Goal: Information Seeking & Learning: Check status

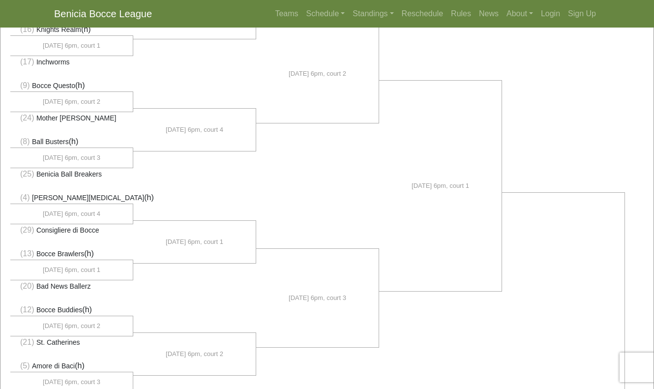
scroll to position [148, 0]
click at [373, 16] on link "Standings" at bounding box center [373, 14] width 49 height 20
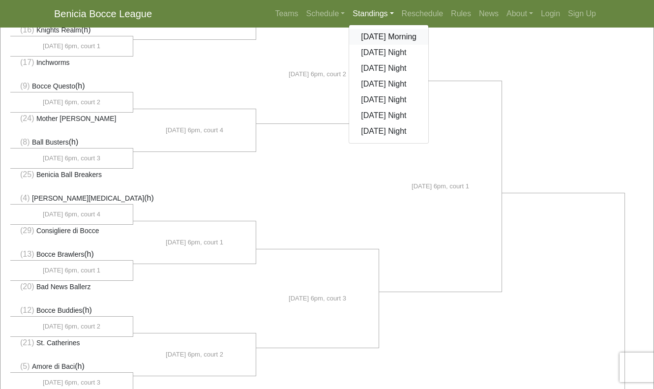
click at [373, 36] on link "[DATE] Morning" at bounding box center [388, 37] width 79 height 16
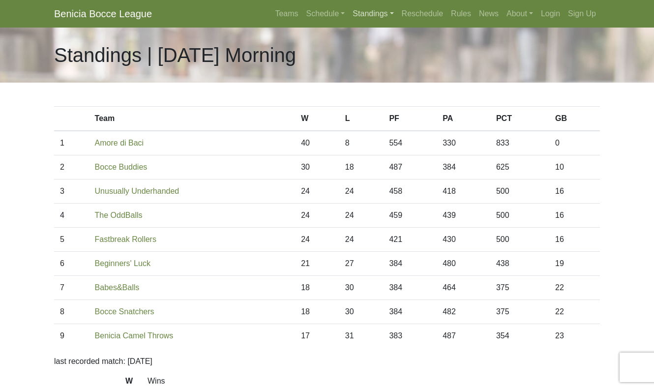
click at [365, 16] on link "Standings" at bounding box center [373, 14] width 49 height 20
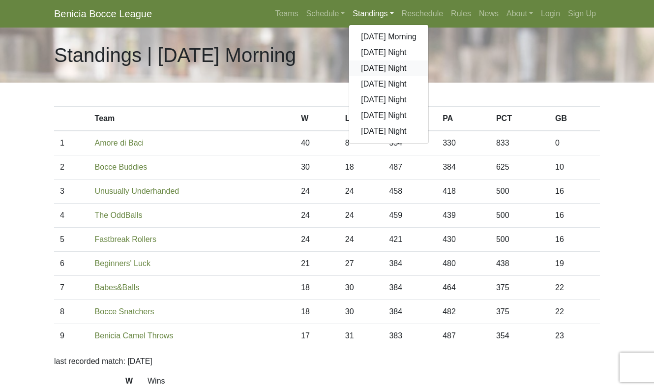
click at [368, 69] on link "[DATE] Night" at bounding box center [388, 68] width 79 height 16
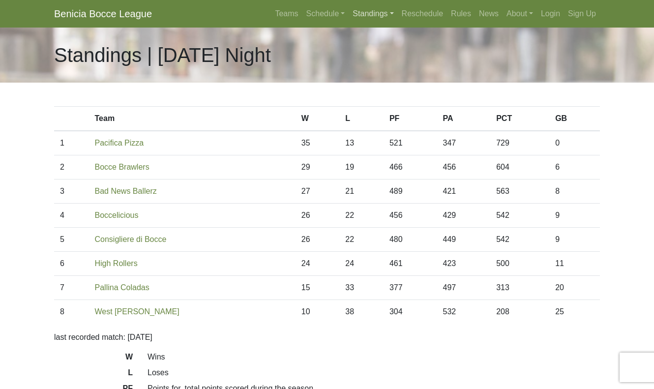
click at [368, 15] on link "Standings" at bounding box center [373, 14] width 49 height 20
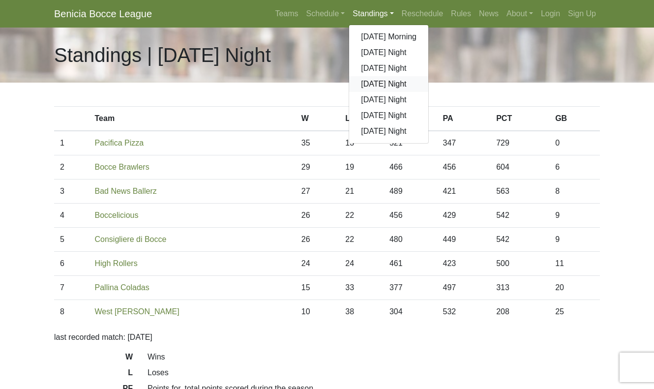
click at [372, 82] on link "[DATE] Night" at bounding box center [388, 84] width 79 height 16
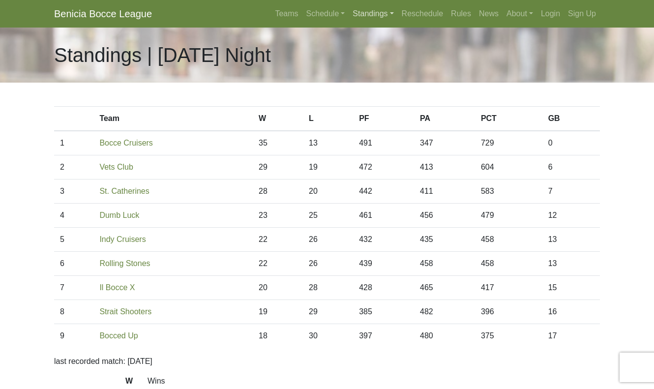
click at [373, 15] on link "Standings" at bounding box center [373, 14] width 49 height 20
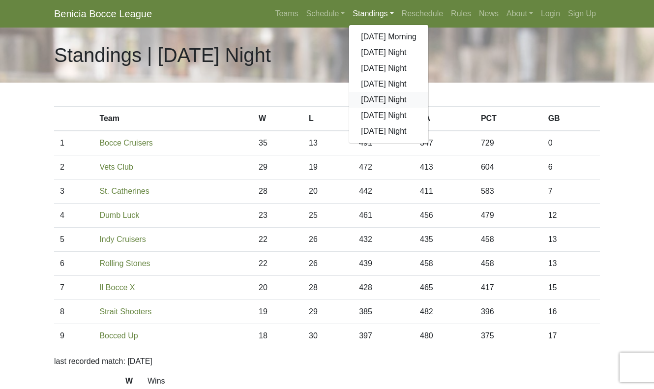
click at [378, 100] on link "[DATE] Night" at bounding box center [388, 100] width 79 height 16
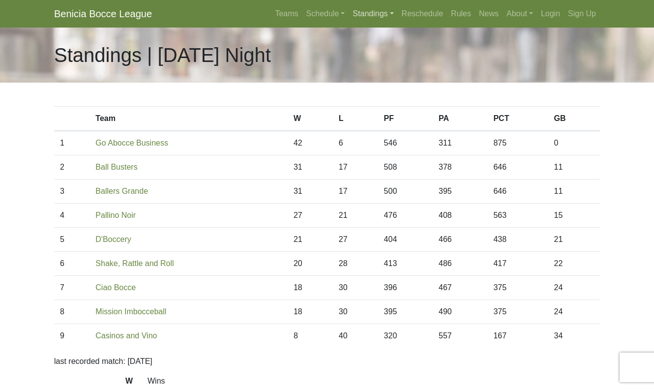
click at [368, 19] on link "Standings" at bounding box center [373, 14] width 49 height 20
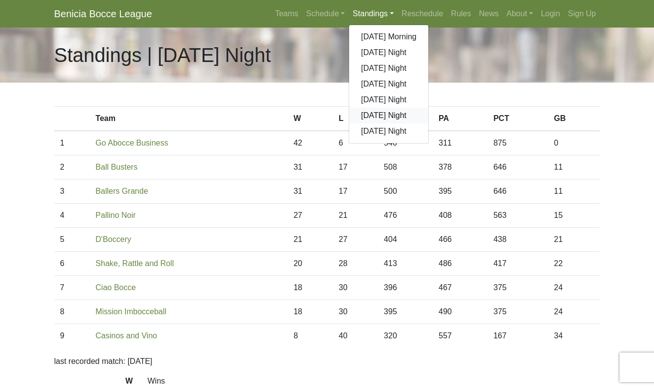
click at [373, 113] on link "[DATE] Night" at bounding box center [388, 116] width 79 height 16
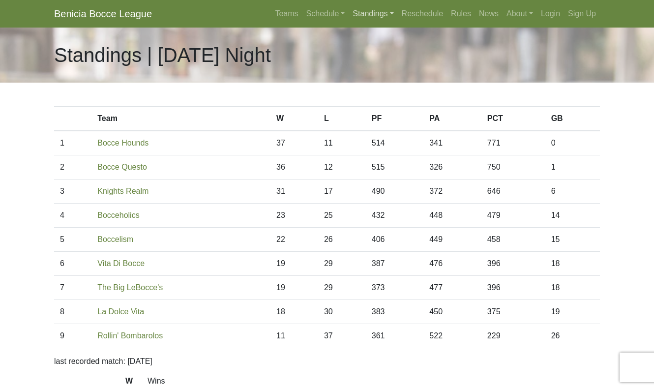
click at [373, 17] on link "Standings" at bounding box center [373, 14] width 49 height 20
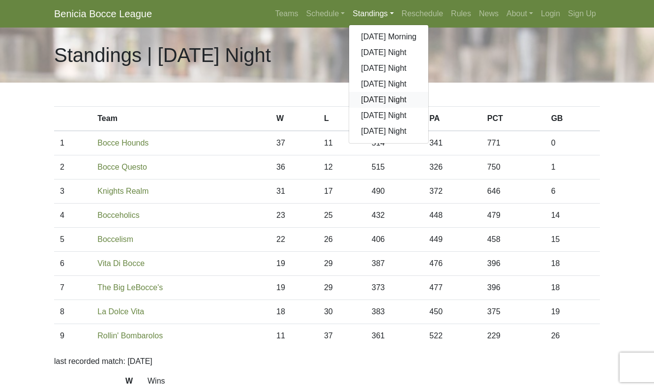
click at [366, 99] on link "[DATE] Night" at bounding box center [388, 100] width 79 height 16
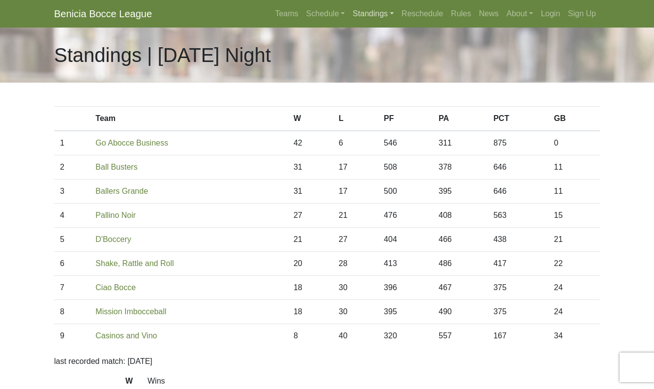
click at [380, 13] on link "Standings" at bounding box center [373, 14] width 49 height 20
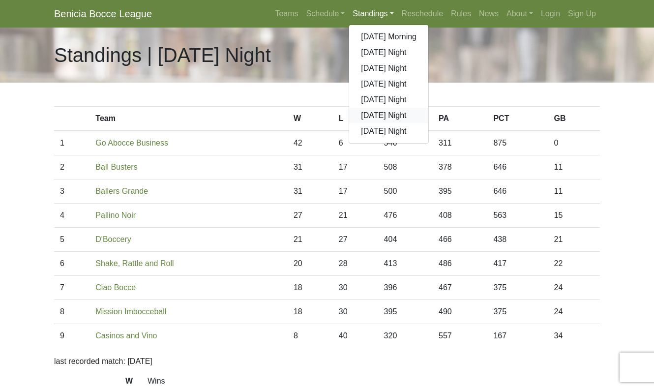
click at [370, 116] on link "[DATE] Night" at bounding box center [388, 116] width 79 height 16
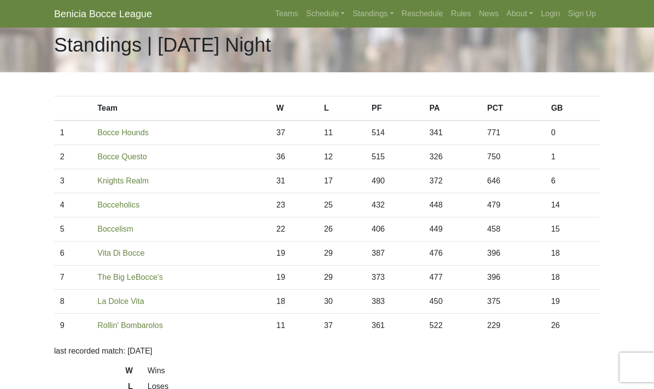
scroll to position [8, 0]
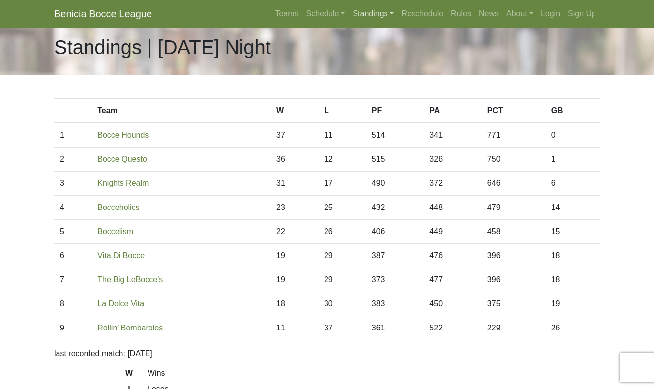
click at [376, 18] on link "Standings" at bounding box center [373, 14] width 49 height 20
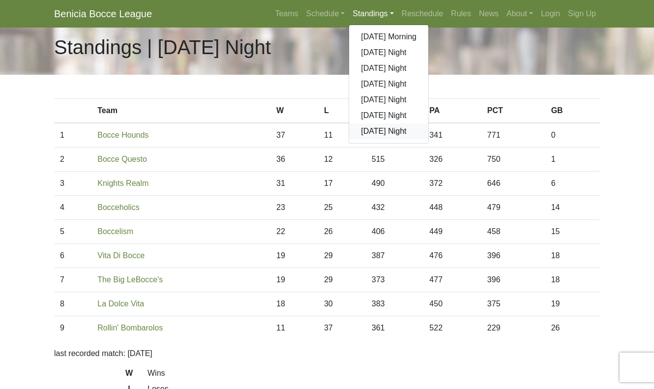
click at [374, 134] on link "[DATE] Night" at bounding box center [388, 131] width 79 height 16
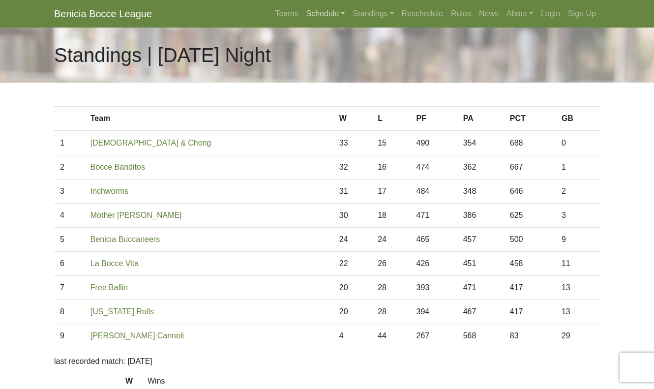
click at [308, 12] on link "Schedule" at bounding box center [325, 14] width 47 height 20
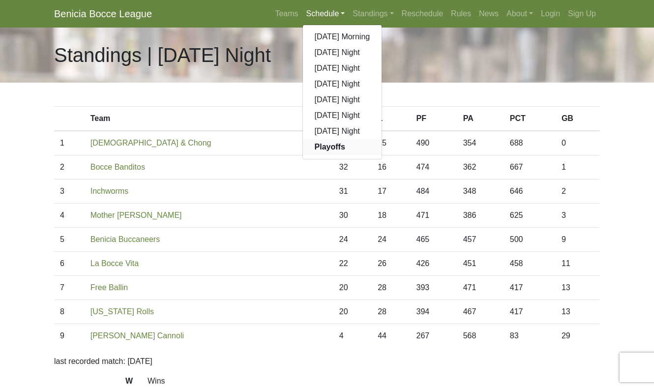
click at [322, 147] on strong "Playoffs" at bounding box center [330, 147] width 30 height 8
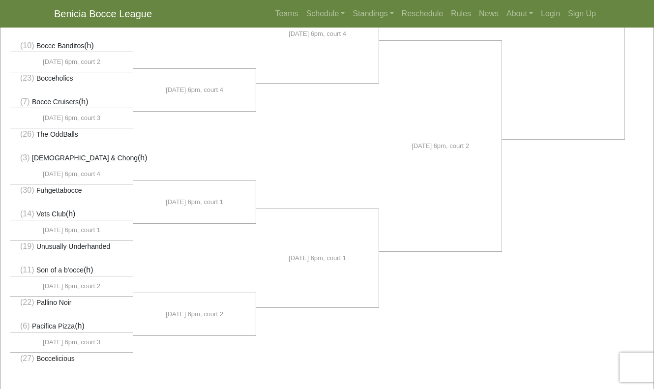
scroll to position [643, 0]
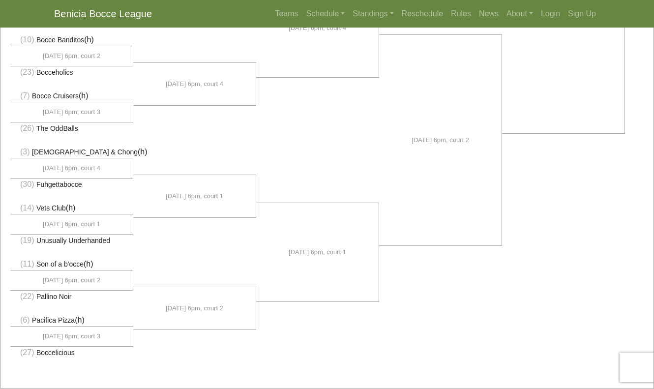
drag, startPoint x: 110, startPoint y: 366, endPoint x: 8, endPoint y: 36, distance: 344.8
copy ul "(10) Bocce Banditos (h) [DATE] 6pm, court 2 (23) Bocceholics (7) Bocce Cruisers…"
click at [88, 190] on li at bounding box center [71, 196] width 123 height 12
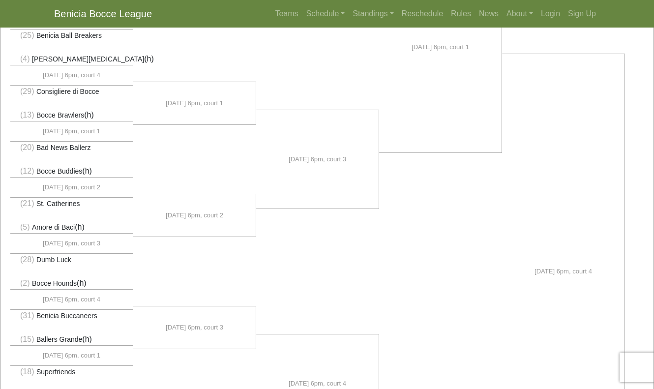
scroll to position [287, 0]
drag, startPoint x: 80, startPoint y: 369, endPoint x: 4, endPoint y: 57, distance: 321.3
click at [4, 57] on div "(1) Go Abocce Business (h)" at bounding box center [326, 276] width 653 height 936
copy ul "(4) Benicia Smog (h) 9/11, 6pm, court 4 (29) Consigliere di Bocce (13) Bocce Br…"
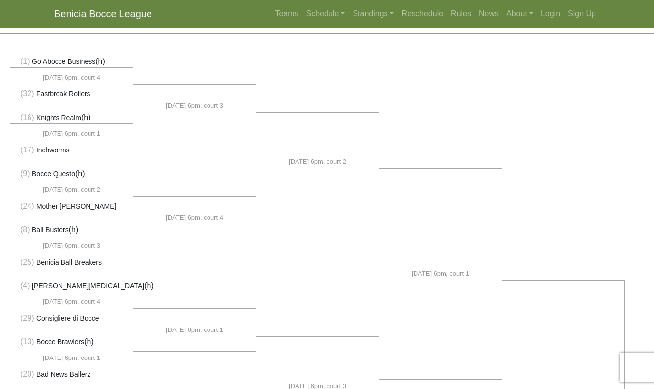
scroll to position [68, 0]
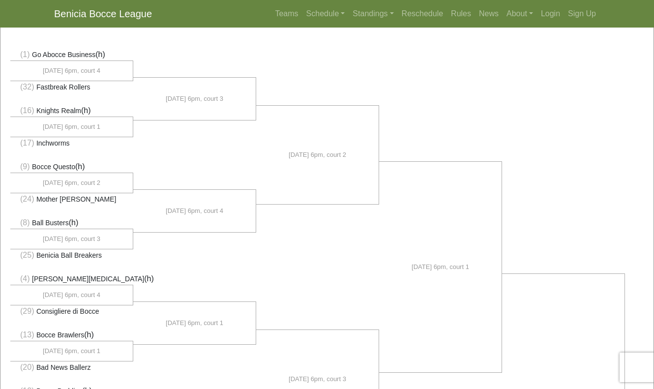
click at [80, 266] on li at bounding box center [71, 267] width 123 height 12
drag, startPoint x: 105, startPoint y: 253, endPoint x: 12, endPoint y: 41, distance: 231.4
copy ul "(1) Go Abocce Business (h) 9/10, 6pm, court 4 (32) Fastbreak Rollers (16) Knigh…"
click at [417, 98] on li at bounding box center [440, 93] width 123 height 113
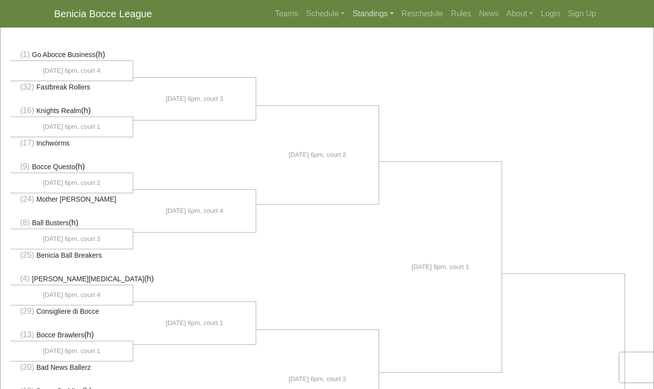
click at [370, 11] on link "Standings" at bounding box center [373, 14] width 49 height 20
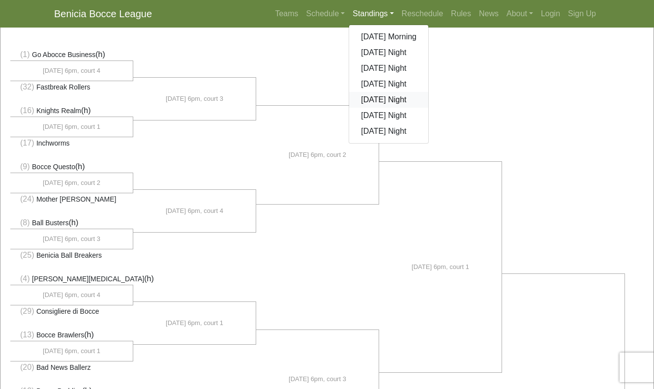
click at [381, 101] on link "[DATE] Night" at bounding box center [388, 100] width 79 height 16
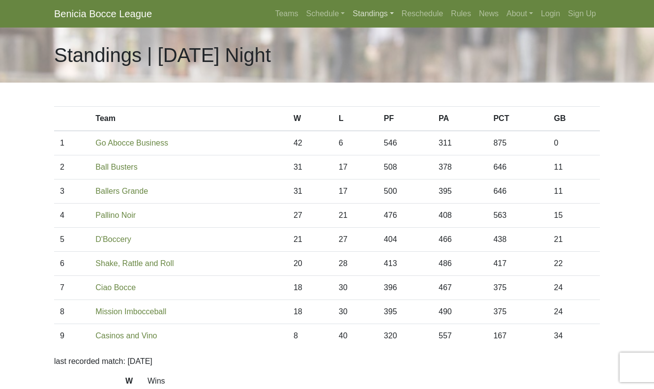
click at [377, 18] on link "Standings" at bounding box center [373, 14] width 49 height 20
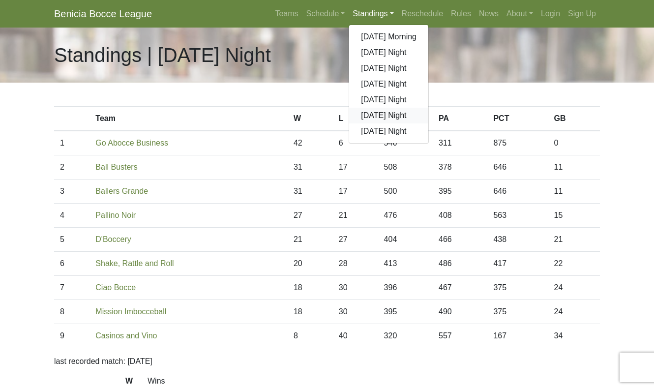
click at [380, 118] on link "[DATE] Night" at bounding box center [388, 116] width 79 height 16
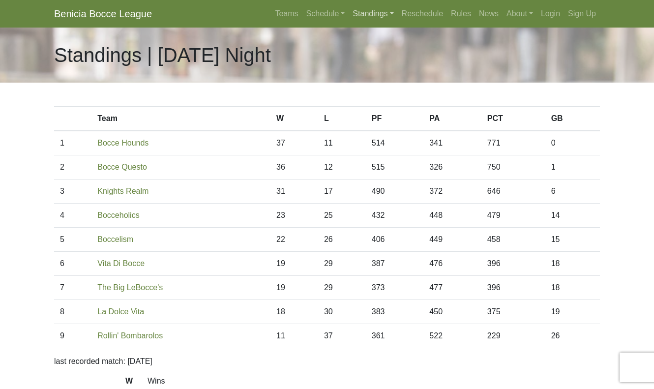
click at [381, 13] on link "Standings" at bounding box center [373, 14] width 49 height 20
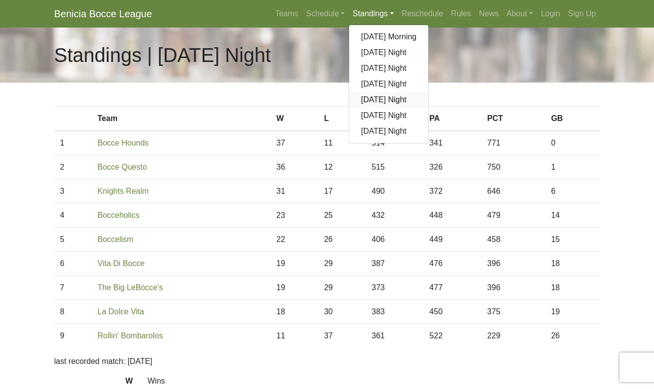
click at [380, 99] on link "[DATE] Night" at bounding box center [388, 100] width 79 height 16
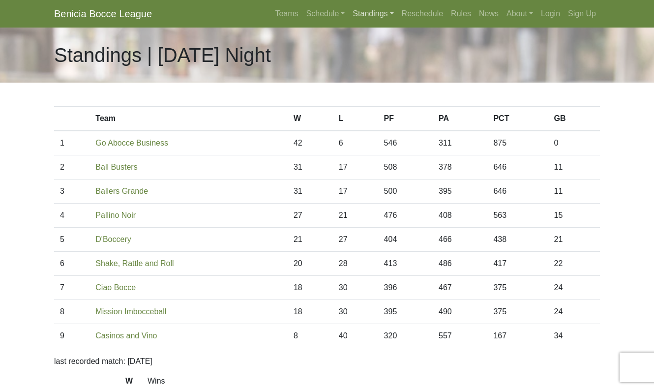
click at [381, 14] on link "Standings" at bounding box center [373, 14] width 49 height 20
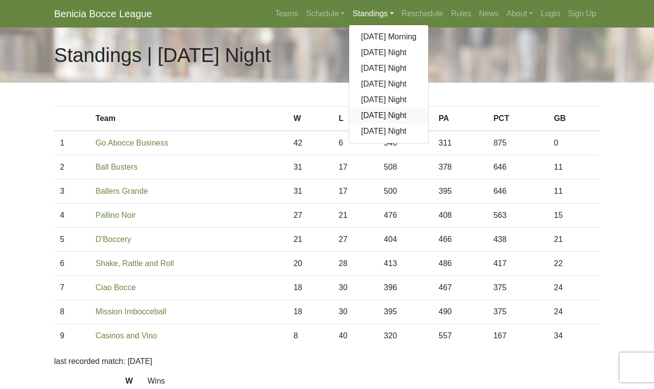
click at [383, 112] on link "[DATE] Night" at bounding box center [388, 116] width 79 height 16
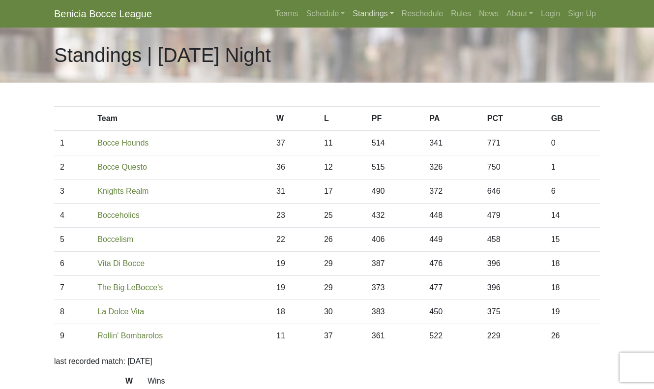
click at [379, 14] on link "Standings" at bounding box center [373, 14] width 49 height 20
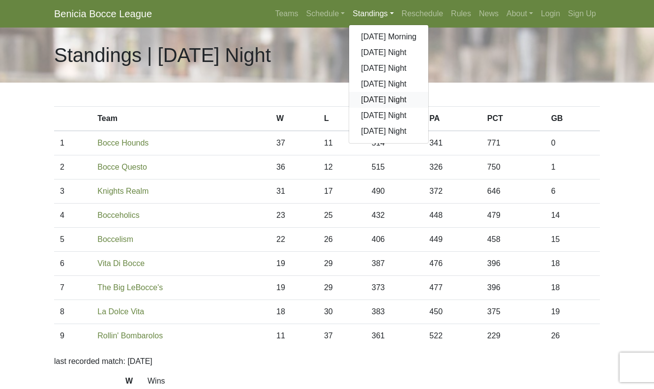
click at [387, 99] on link "[DATE] Night" at bounding box center [388, 100] width 79 height 16
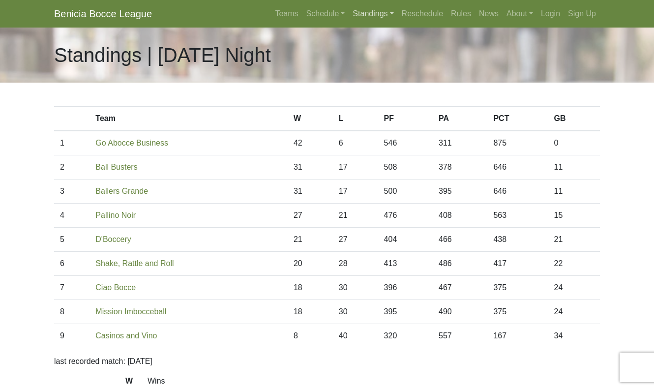
click at [375, 14] on link "Standings" at bounding box center [373, 14] width 49 height 20
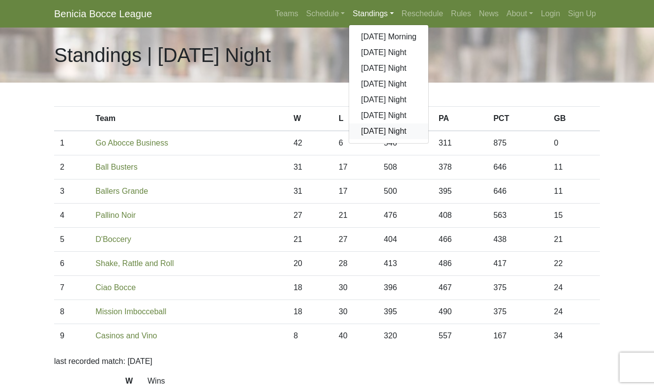
click at [372, 130] on link "[DATE] Night" at bounding box center [388, 131] width 79 height 16
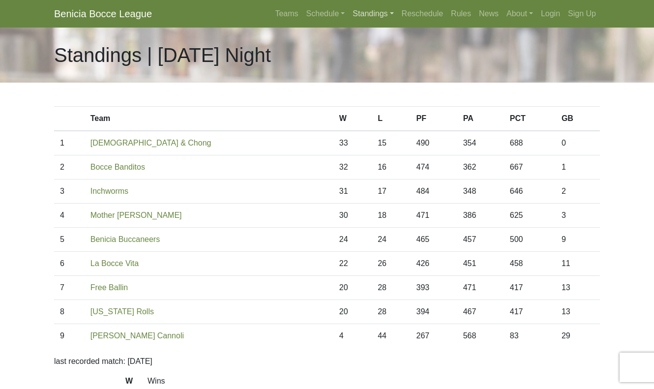
click at [359, 15] on link "Standings" at bounding box center [373, 14] width 49 height 20
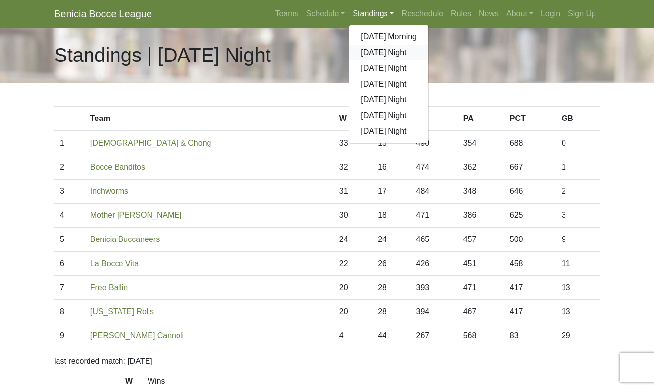
click at [367, 52] on link "[DATE] Night" at bounding box center [388, 53] width 79 height 16
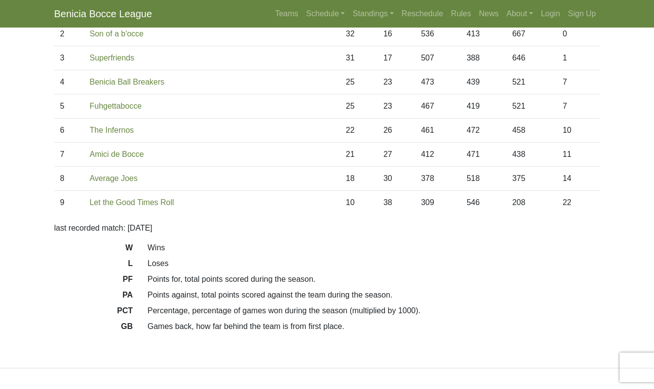
scroll to position [162, 0]
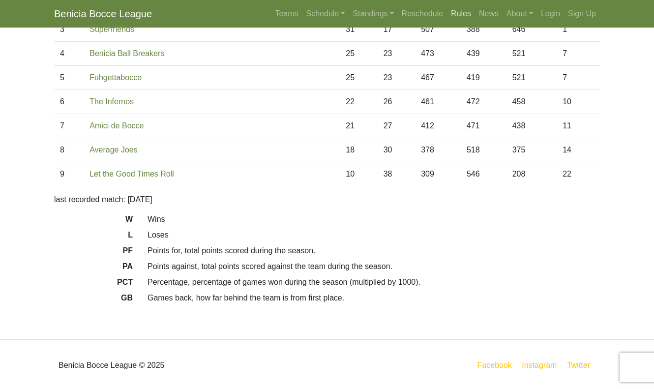
click at [461, 13] on link "Rules" at bounding box center [461, 14] width 28 height 20
click at [374, 16] on link "Standings" at bounding box center [373, 14] width 49 height 20
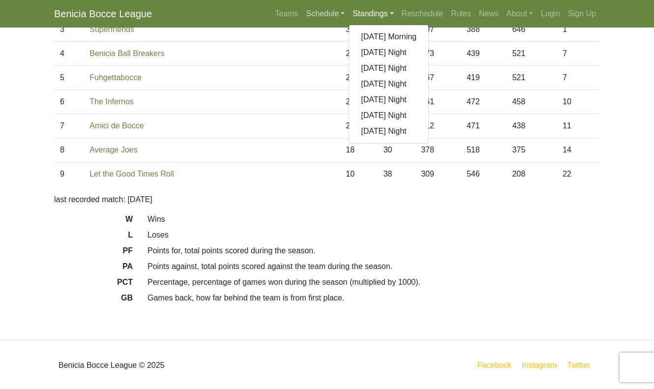
click at [332, 16] on link "Schedule" at bounding box center [325, 14] width 47 height 20
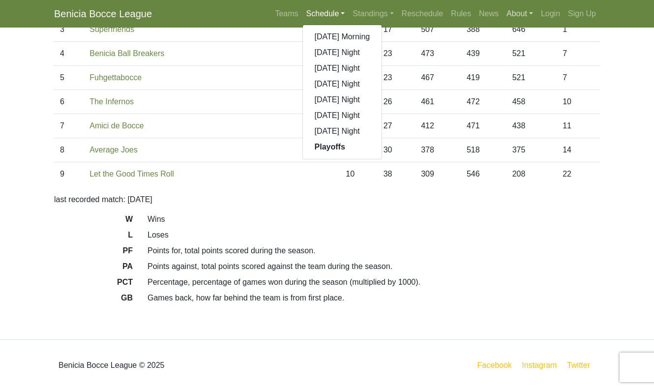
click at [520, 13] on link "About" at bounding box center [519, 14] width 34 height 20
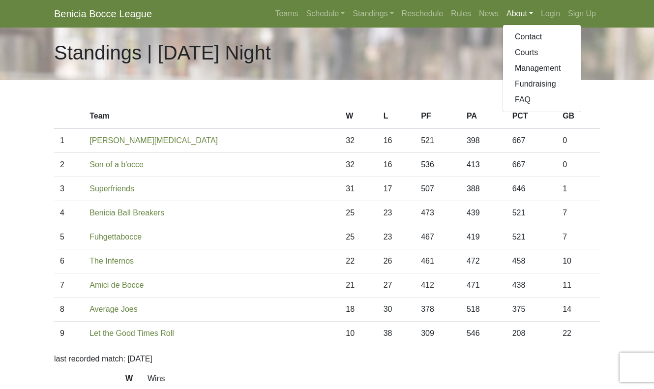
scroll to position [0, 0]
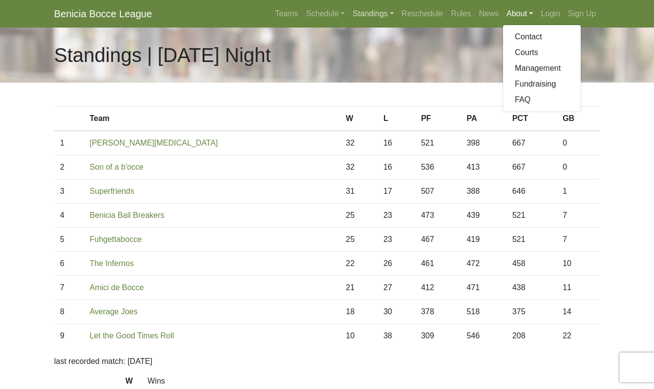
click at [371, 12] on link "Standings" at bounding box center [373, 14] width 49 height 20
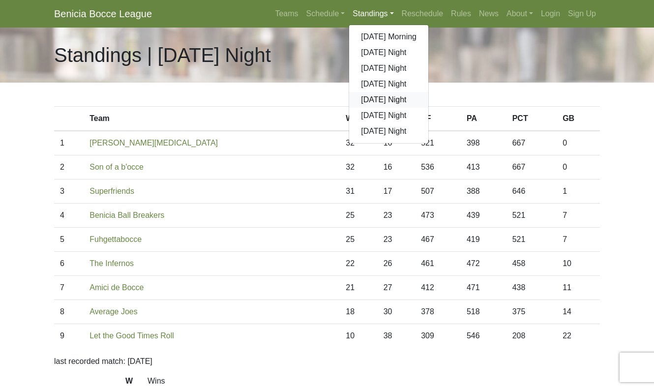
click at [379, 98] on link "[DATE] Night" at bounding box center [388, 100] width 79 height 16
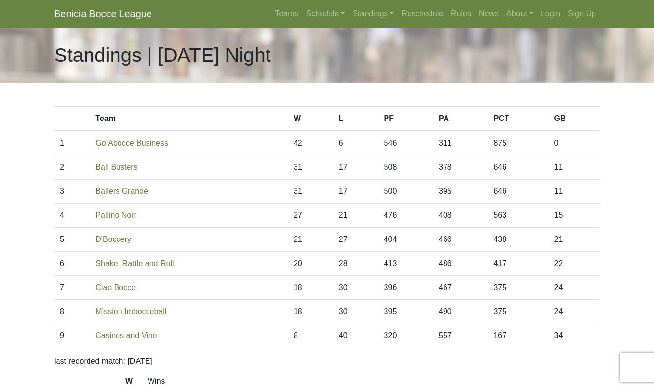
click at [21, 248] on body "Benicia Bocce League Teams Schedule [DATE] Morning [DATE] Night [DATE] Night [D…" at bounding box center [327, 276] width 654 height 553
click at [360, 14] on link "Standings" at bounding box center [373, 14] width 49 height 20
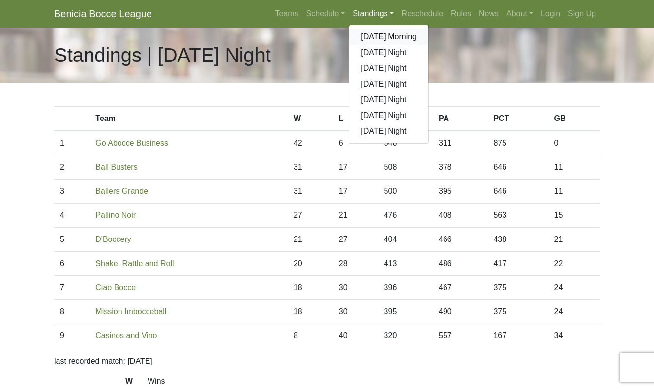
click at [364, 38] on link "[DATE] Morning" at bounding box center [388, 37] width 79 height 16
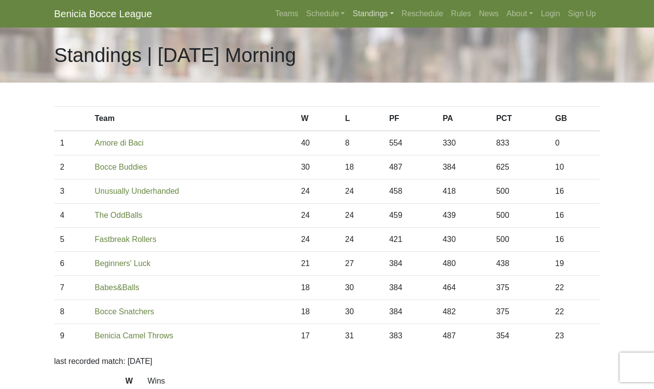
click at [378, 19] on link "Standings" at bounding box center [373, 14] width 49 height 20
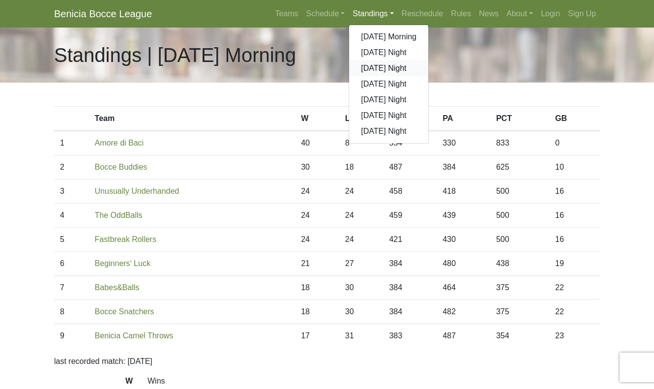
click at [379, 71] on link "[DATE] Night" at bounding box center [388, 68] width 79 height 16
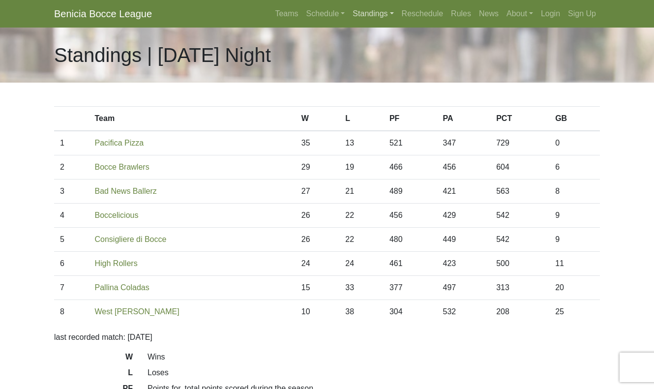
click at [375, 17] on link "Standings" at bounding box center [373, 14] width 49 height 20
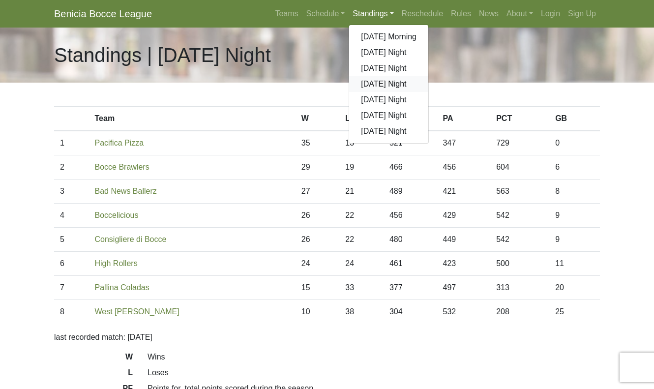
click at [378, 86] on link "[DATE] Night" at bounding box center [388, 84] width 79 height 16
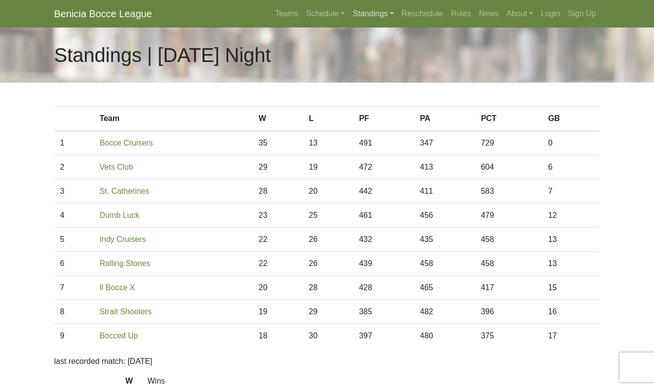
click at [367, 14] on link "Standings" at bounding box center [373, 14] width 49 height 20
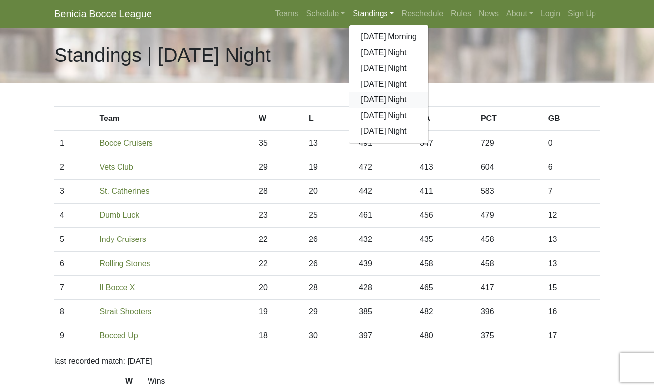
click at [370, 102] on link "[DATE] Night" at bounding box center [388, 100] width 79 height 16
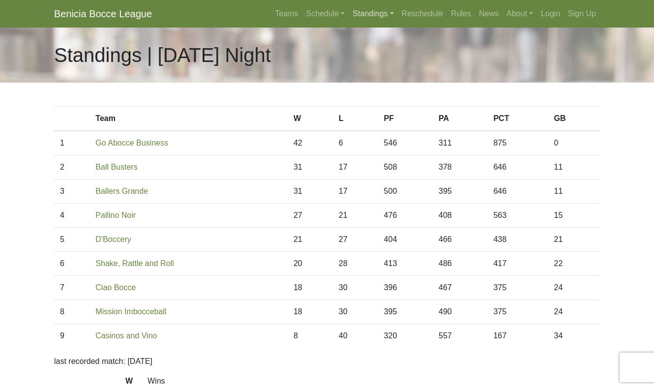
click at [370, 10] on link "Standings" at bounding box center [373, 14] width 49 height 20
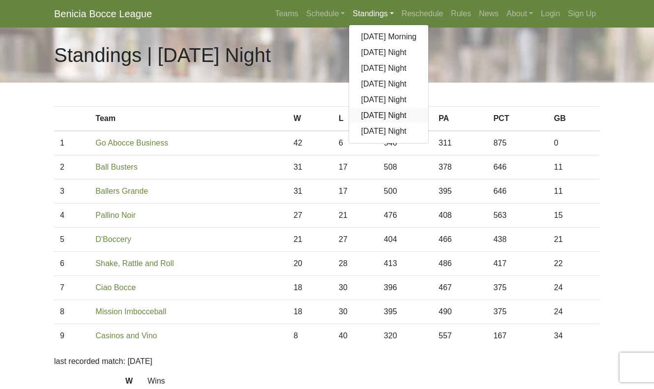
click at [371, 116] on link "[DATE] Night" at bounding box center [388, 116] width 79 height 16
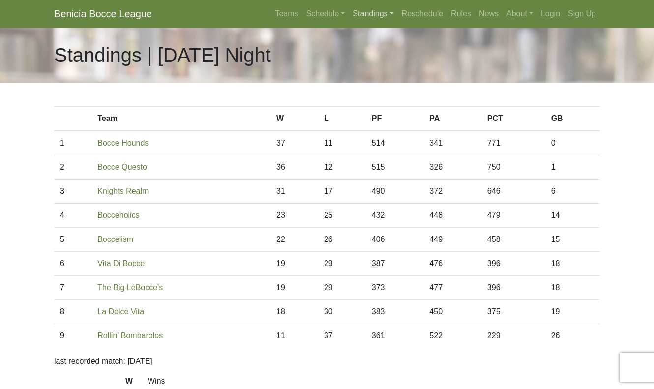
click at [378, 15] on link "Standings" at bounding box center [373, 14] width 49 height 20
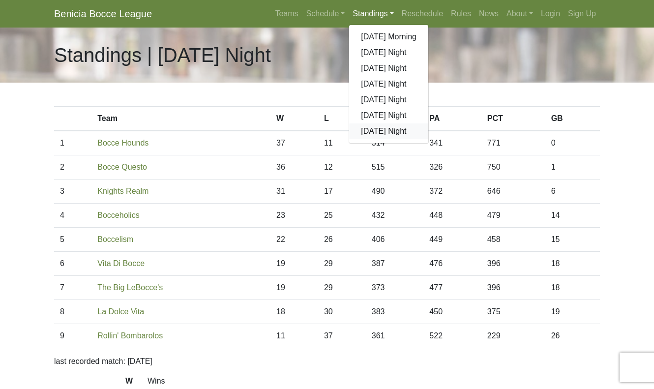
click at [384, 130] on link "[DATE] Night" at bounding box center [388, 131] width 79 height 16
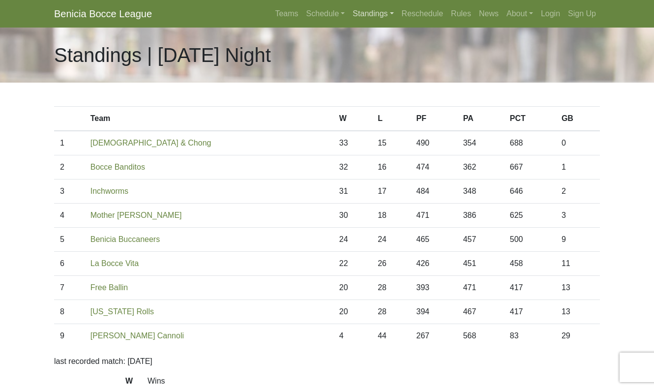
click at [358, 18] on link "Standings" at bounding box center [373, 14] width 49 height 20
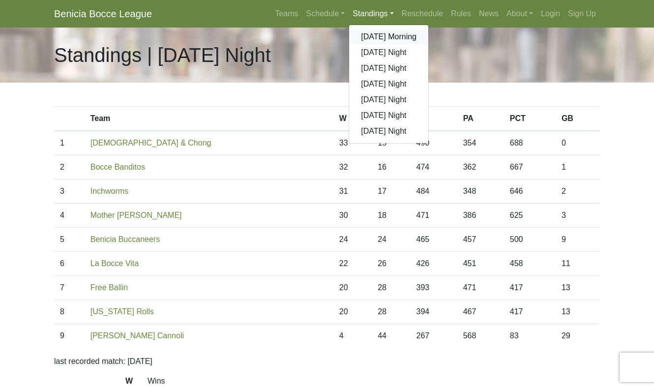
click at [363, 38] on link "[DATE] Morning" at bounding box center [388, 37] width 79 height 16
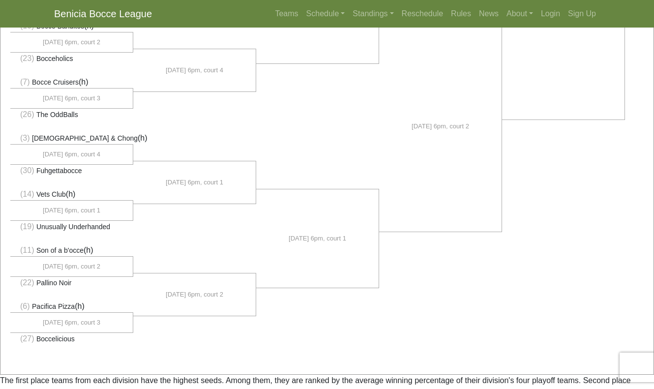
scroll to position [658, 0]
click at [361, 13] on link "Standings" at bounding box center [373, 14] width 49 height 20
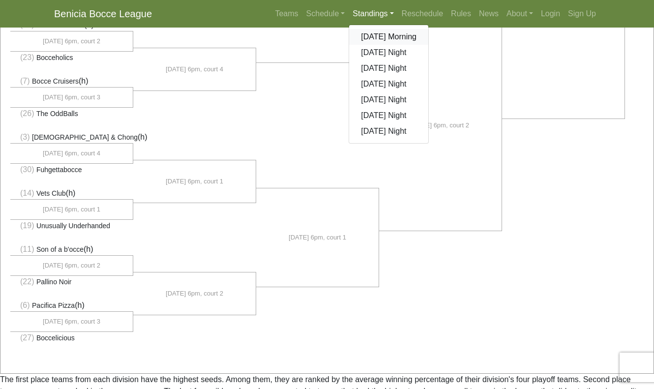
click at [366, 36] on link "[DATE] Morning" at bounding box center [388, 37] width 79 height 16
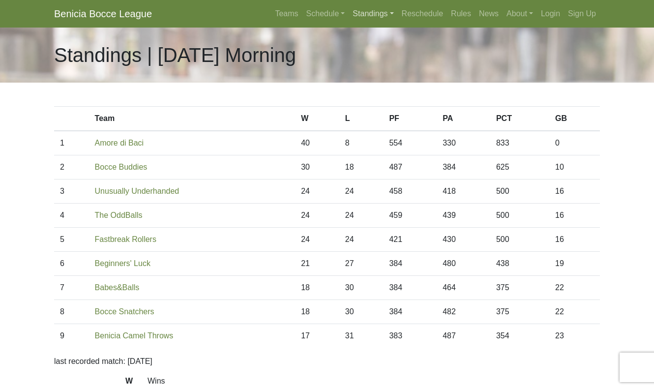
click at [361, 16] on link "Standings" at bounding box center [373, 14] width 49 height 20
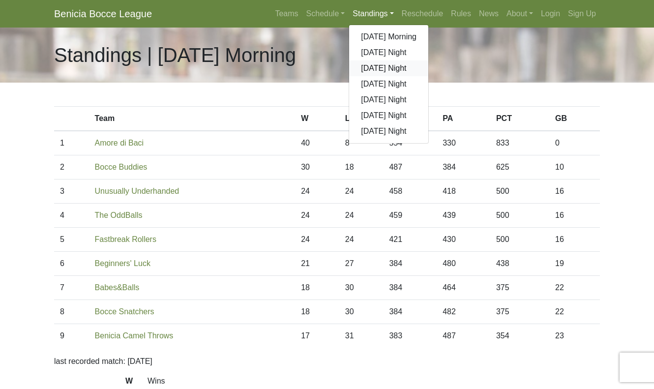
click at [369, 68] on link "[DATE] Night" at bounding box center [388, 68] width 79 height 16
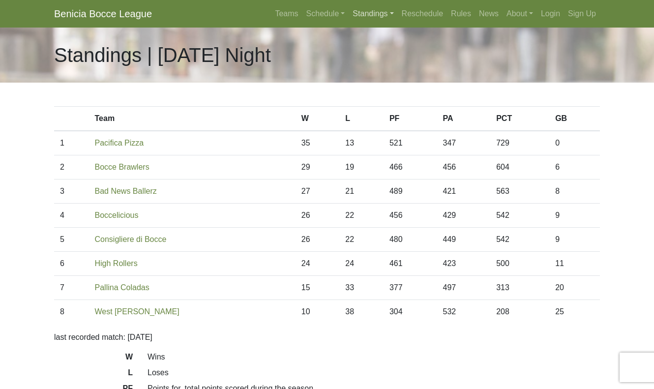
click at [377, 18] on link "Standings" at bounding box center [373, 14] width 49 height 20
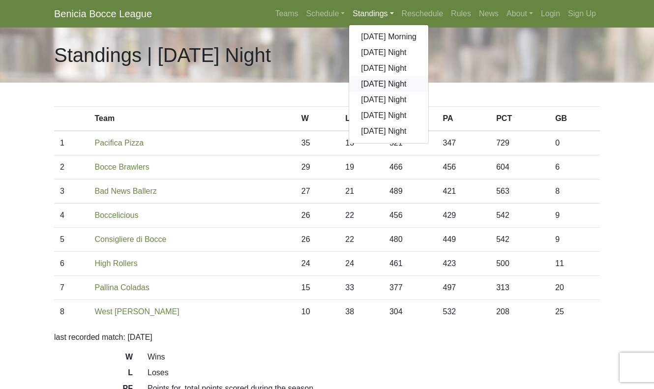
click at [375, 84] on link "[DATE] Night" at bounding box center [388, 84] width 79 height 16
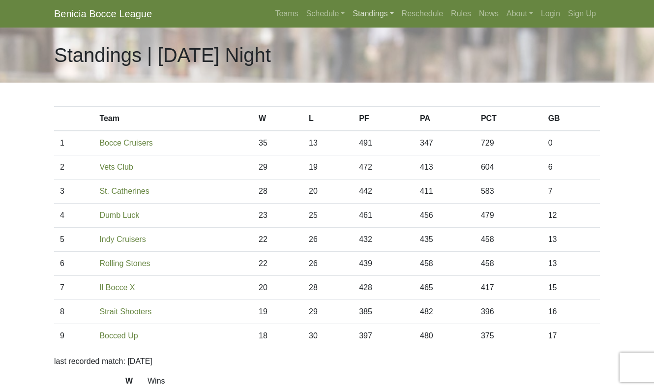
click at [375, 14] on link "Standings" at bounding box center [373, 14] width 49 height 20
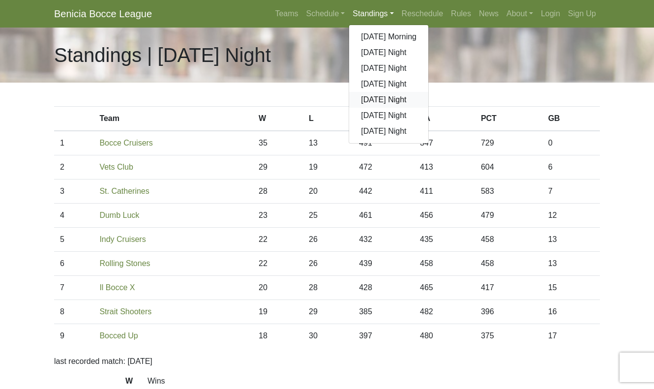
click at [377, 102] on link "[DATE] Night" at bounding box center [388, 100] width 79 height 16
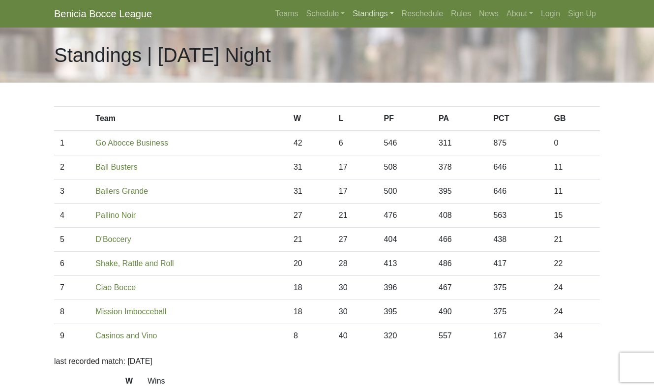
click at [372, 15] on link "Standings" at bounding box center [373, 14] width 49 height 20
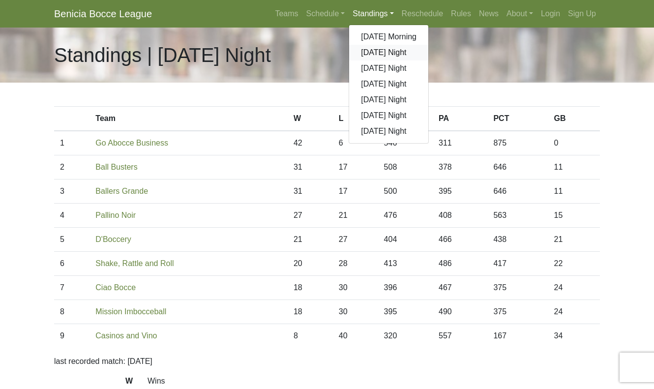
click at [377, 55] on link "[DATE] Night" at bounding box center [388, 53] width 79 height 16
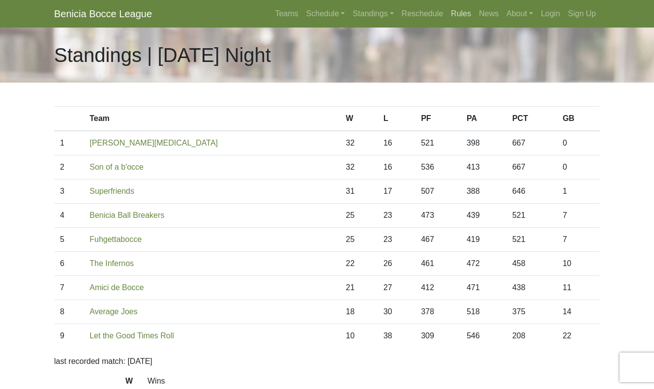
click at [459, 15] on link "Rules" at bounding box center [461, 14] width 28 height 20
